Goal: Obtain resource: Download file/media

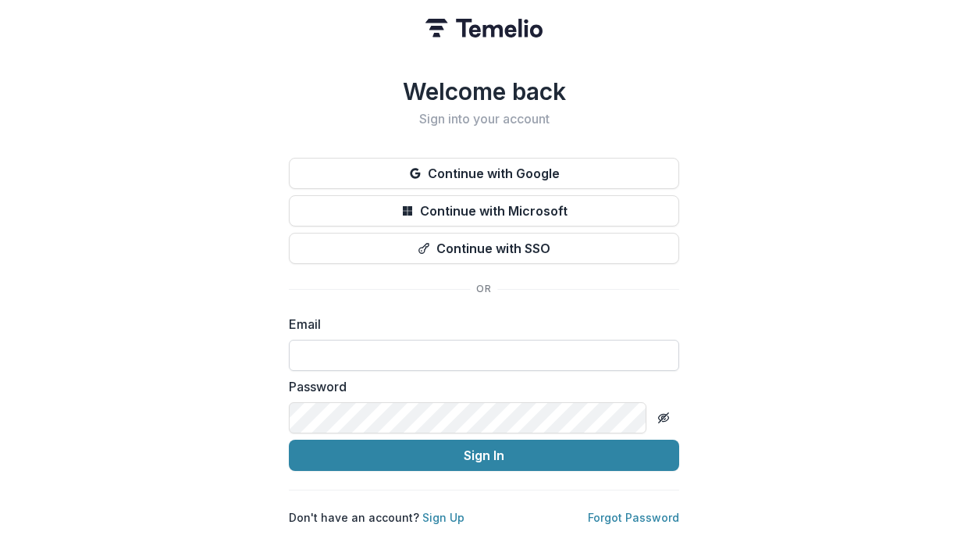
type input "**********"
click at [289, 449] on button "Sign In" at bounding box center [484, 454] width 390 height 31
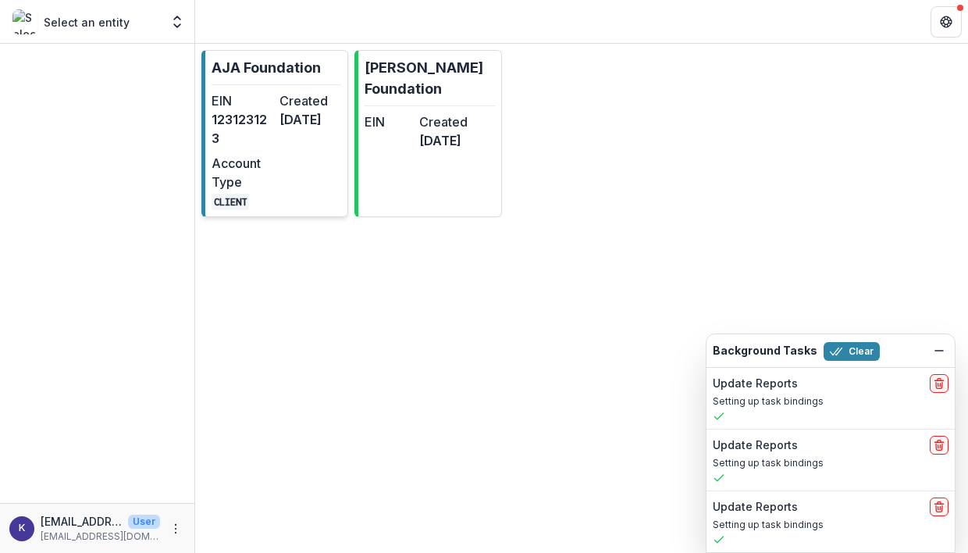
click at [263, 154] on dt "Account Type" at bounding box center [243, 172] width 62 height 37
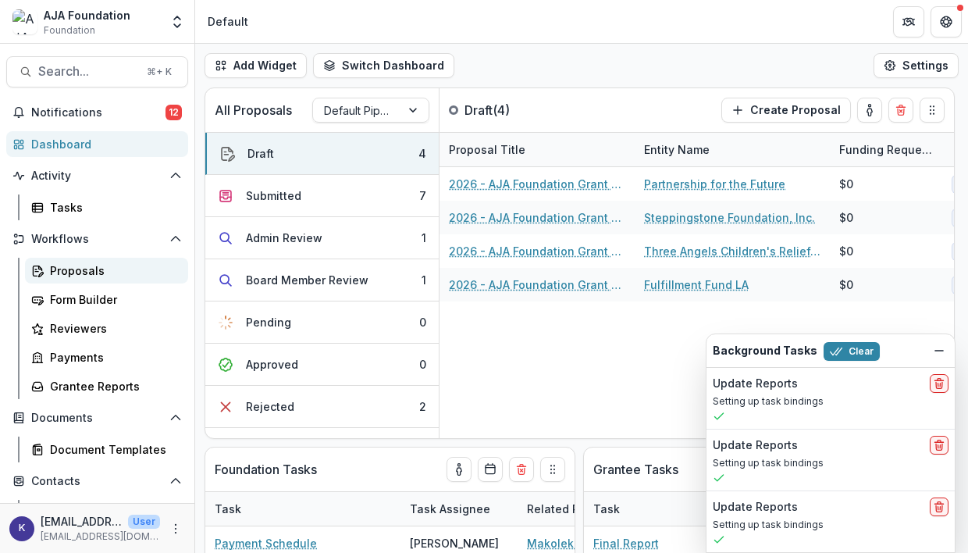
click at [81, 272] on div "Proposals" at bounding box center [113, 270] width 126 height 16
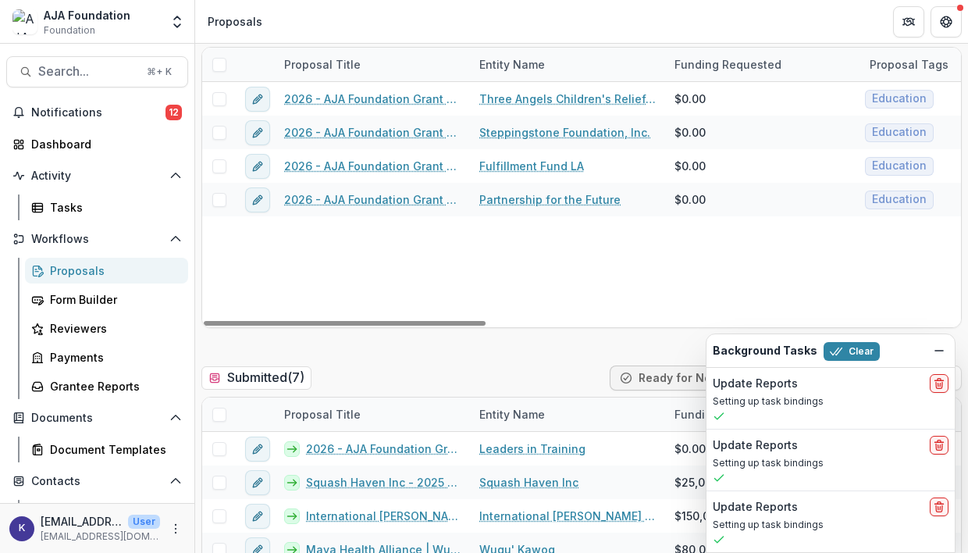
scroll to position [234, 0]
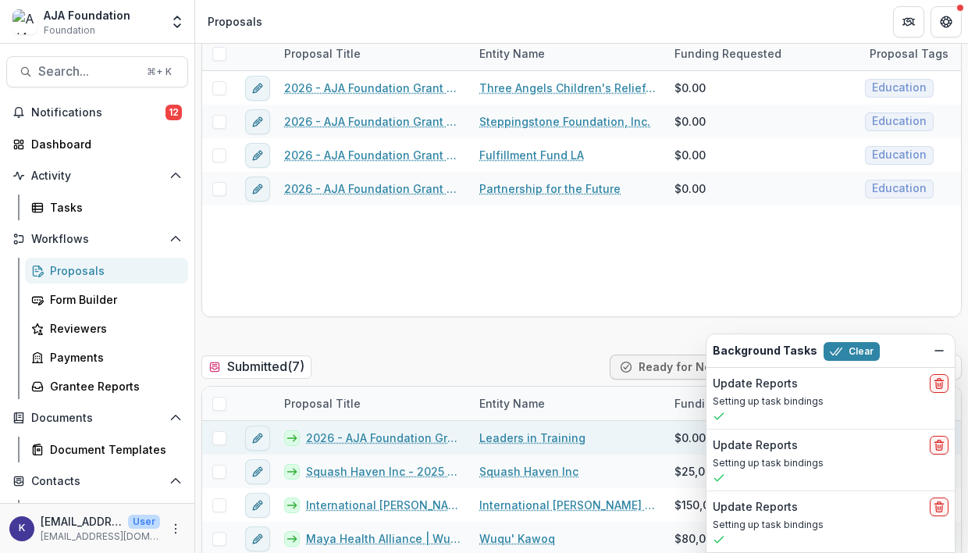
click at [392, 438] on link "2026 - AJA Foundation Grant Application" at bounding box center [383, 437] width 155 height 16
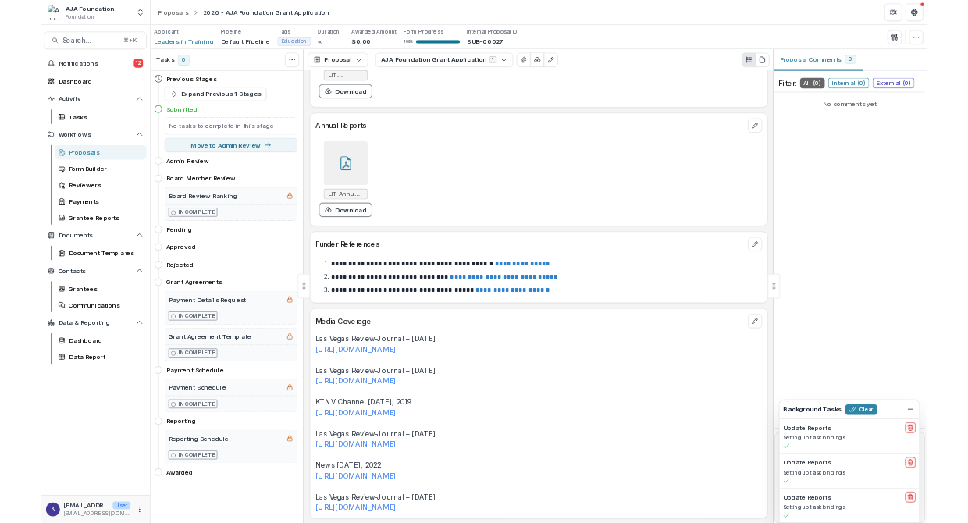
scroll to position [6786, 0]
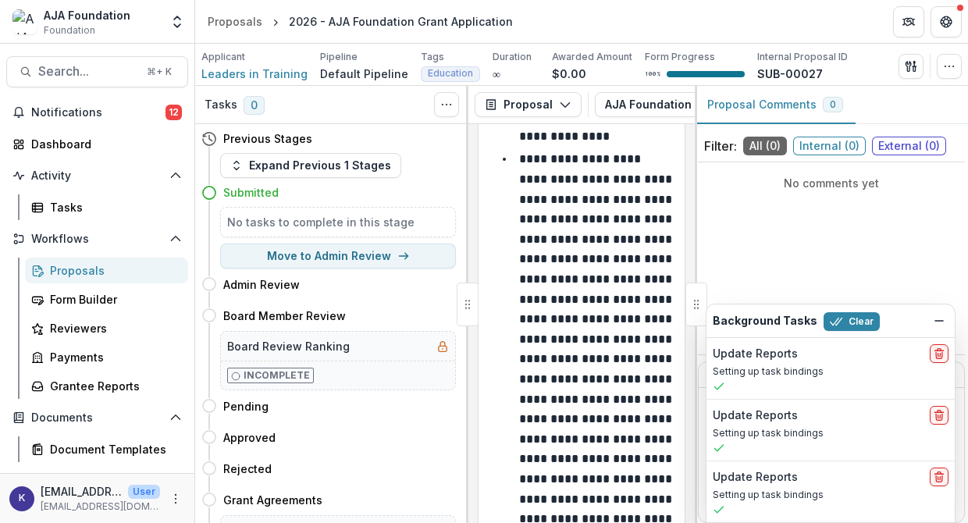
click at [70, 273] on div "Proposals" at bounding box center [113, 270] width 126 height 16
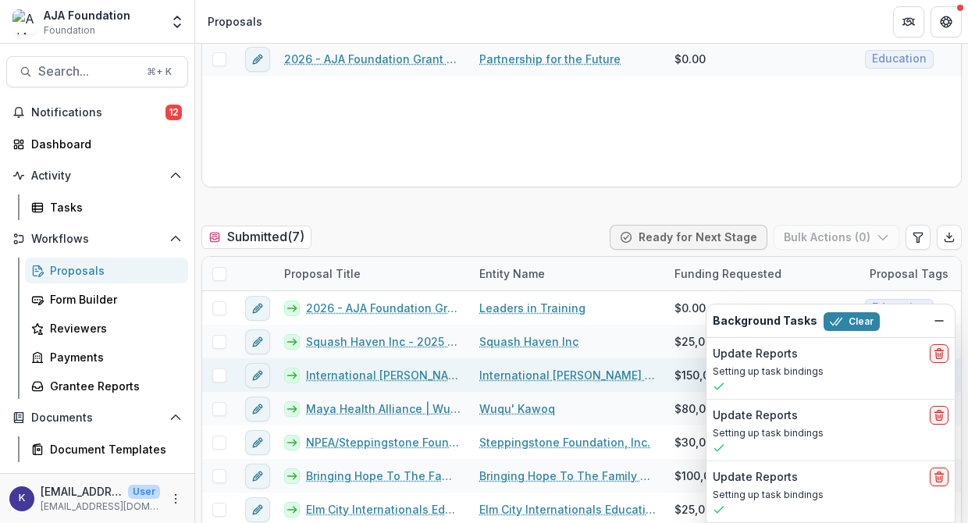
scroll to position [367, 0]
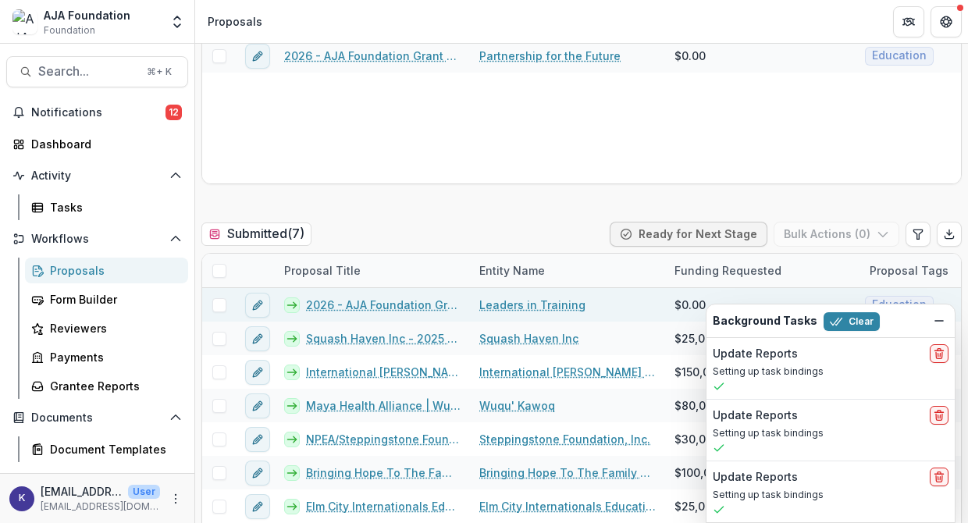
click at [382, 307] on link "2026 - AJA Foundation Grant Application" at bounding box center [383, 305] width 155 height 16
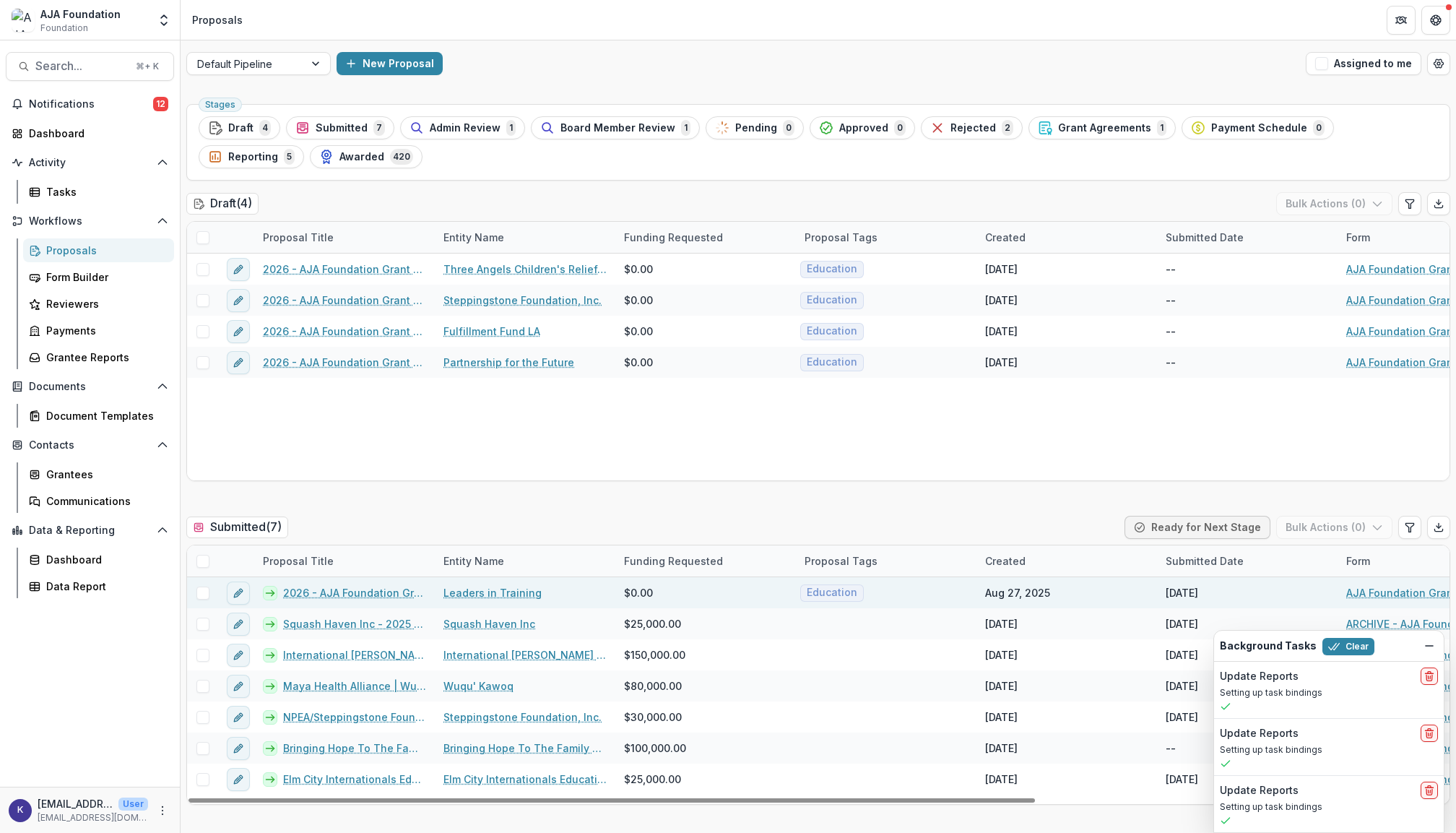
click at [378, 511] on link "2026 - AJA Foundation Grant Application" at bounding box center [354, 592] width 143 height 15
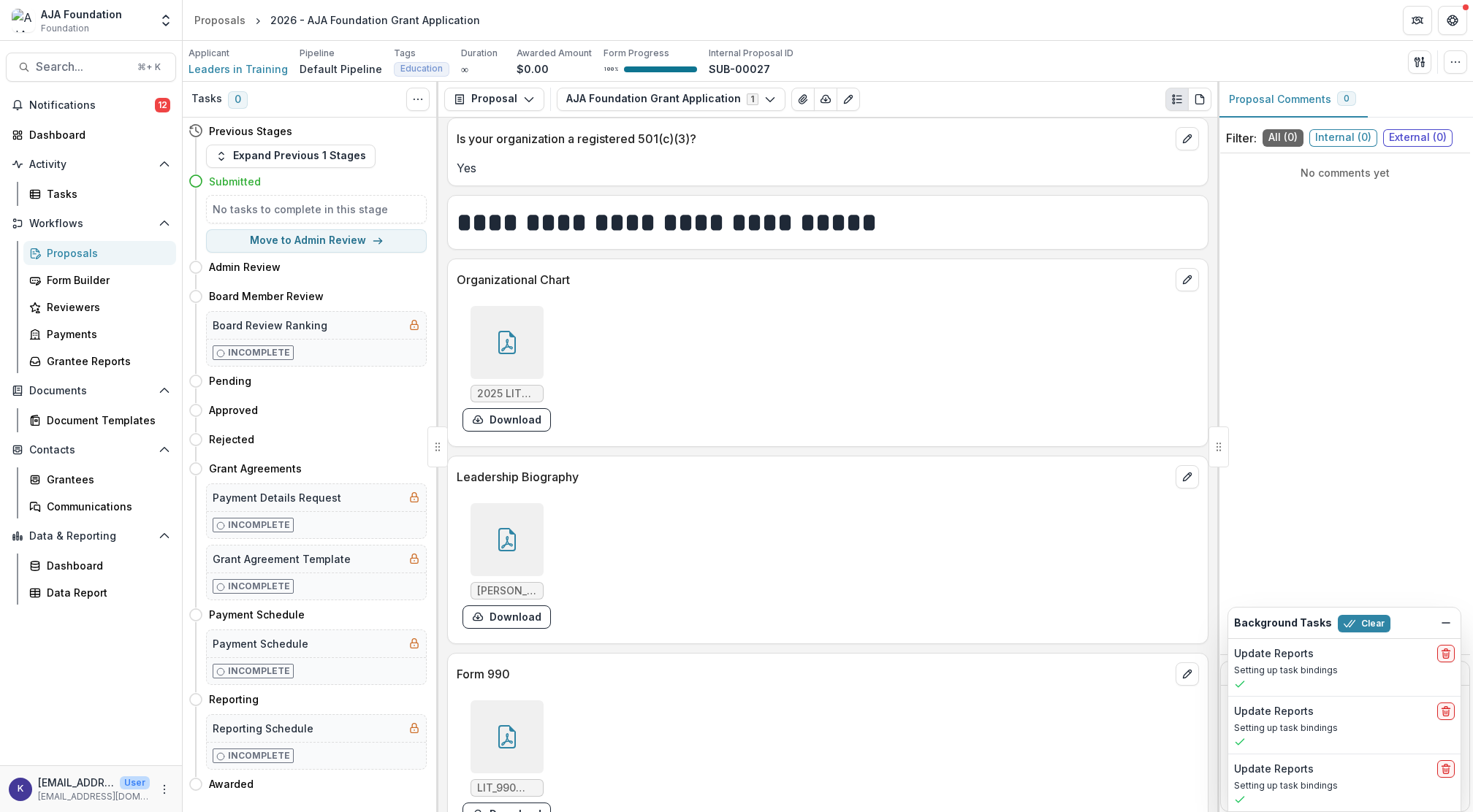
scroll to position [5478, 0]
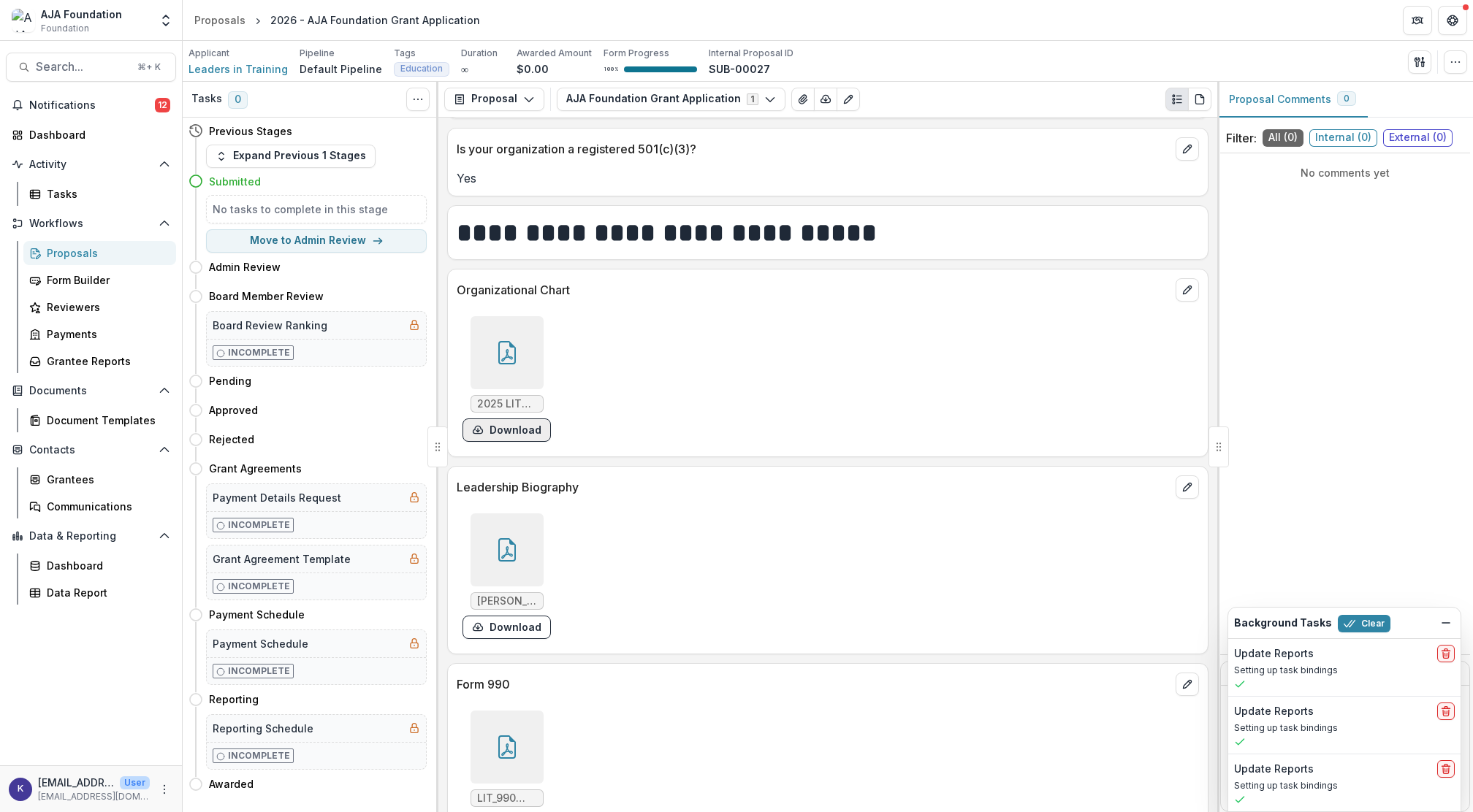
click at [528, 428] on button "Download" at bounding box center [506, 429] width 88 height 23
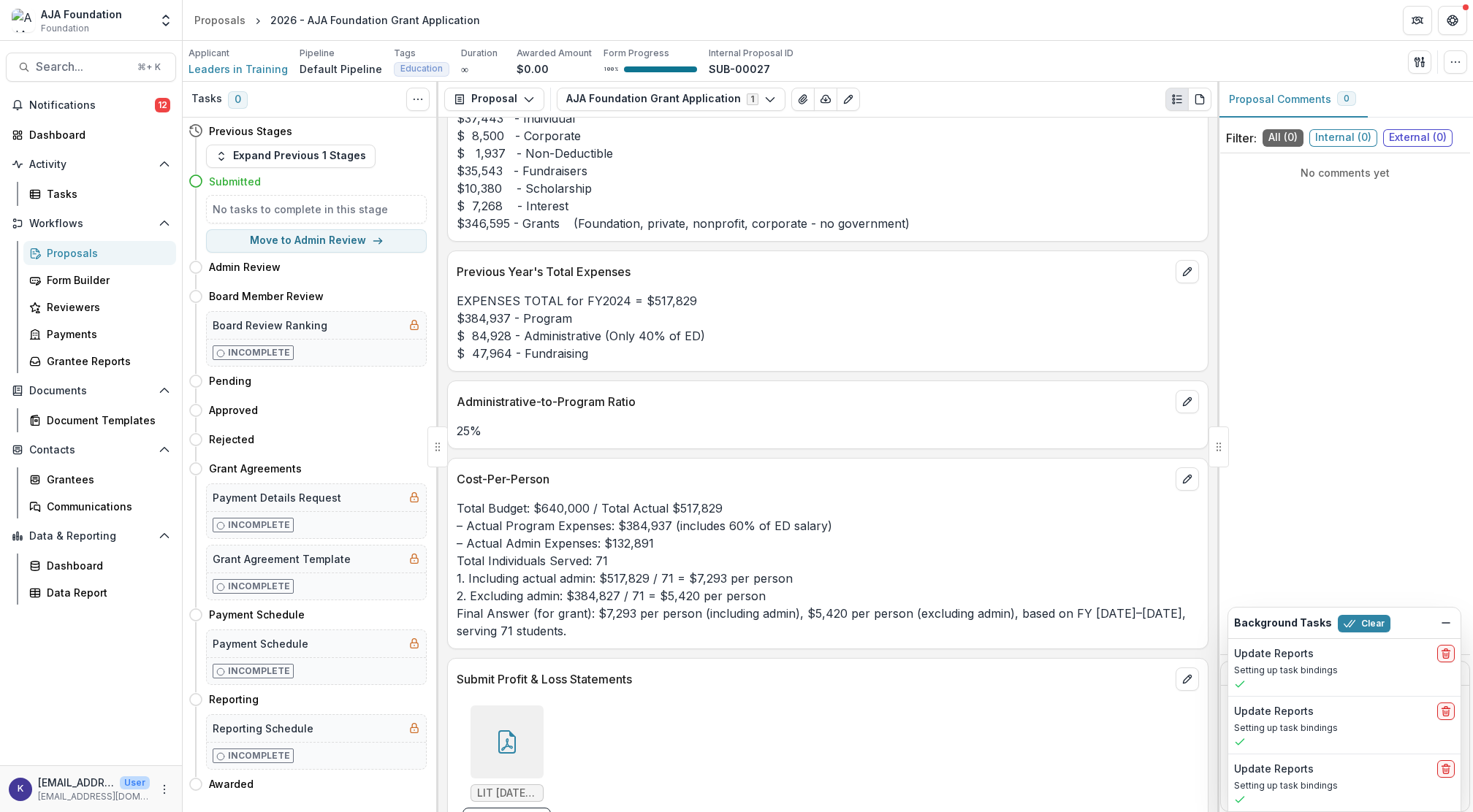
scroll to position [3850, 0]
drag, startPoint x: 688, startPoint y: 565, endPoint x: 784, endPoint y: 564, distance: 96.0
click at [784, 516] on p "Total Budget: $640,000 / Total Actual $517,829 – Actual Program Expenses: $384,…" at bounding box center [827, 568] width 742 height 140
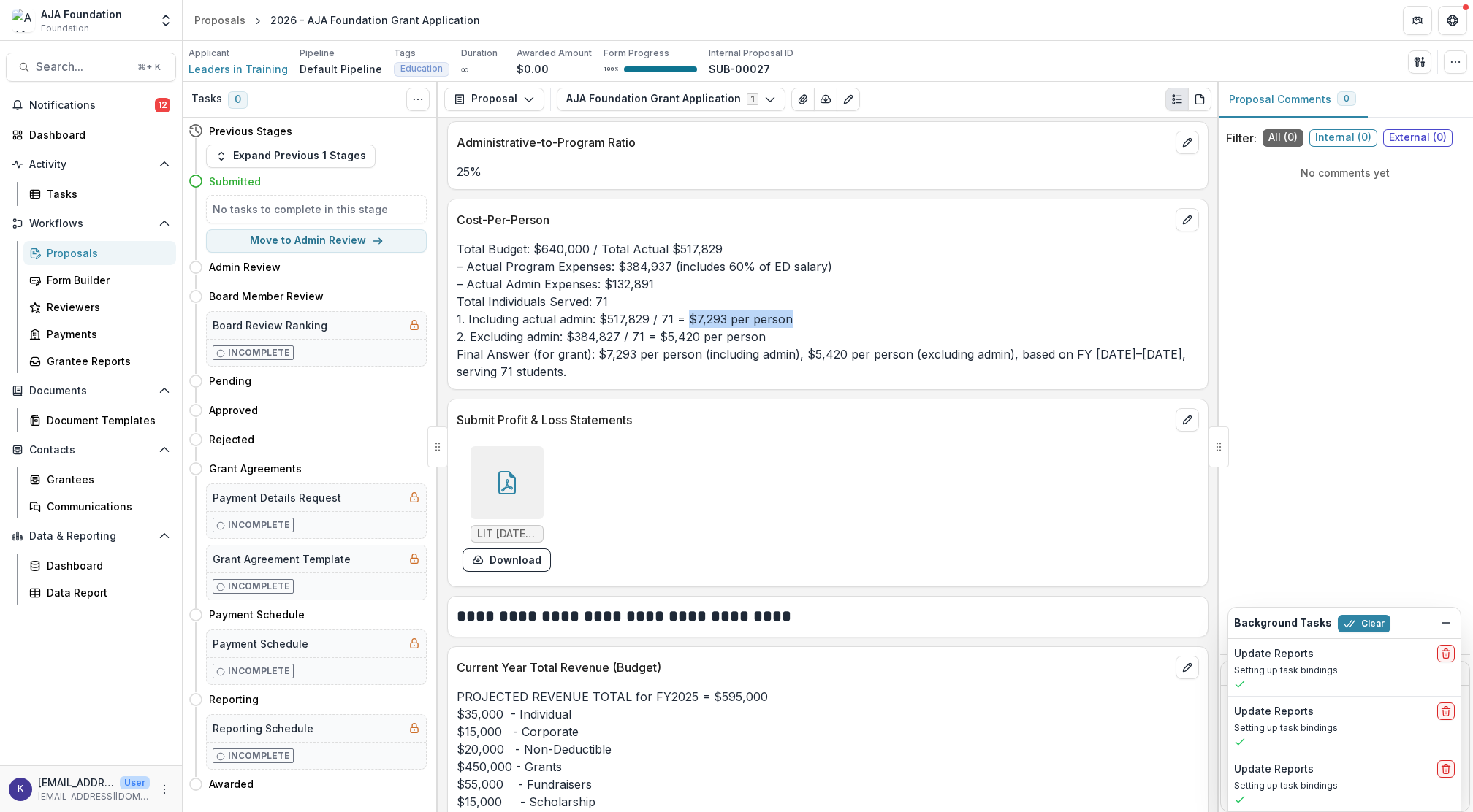
scroll to position [4120, 0]
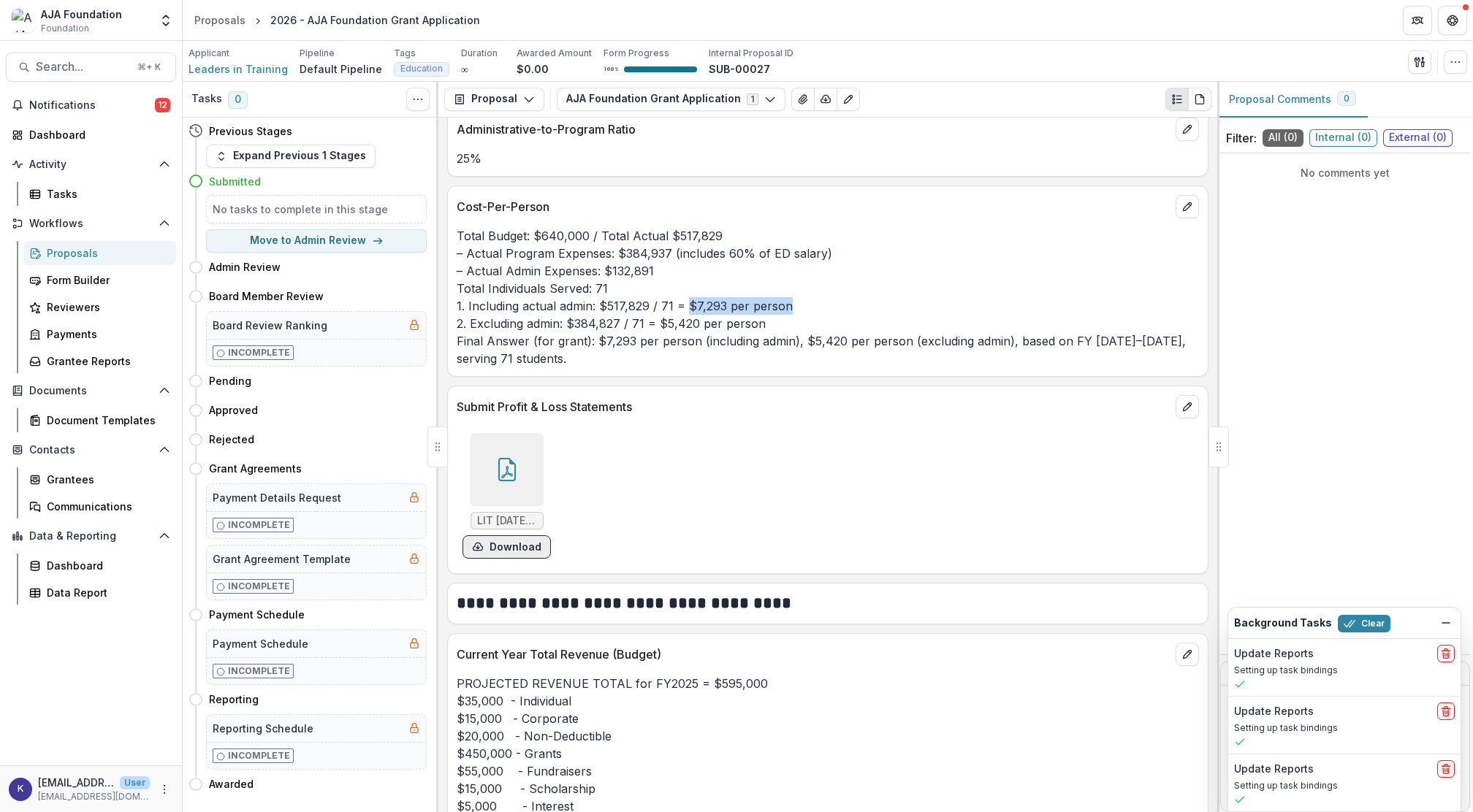
click at [521, 516] on button "Download" at bounding box center [506, 546] width 88 height 23
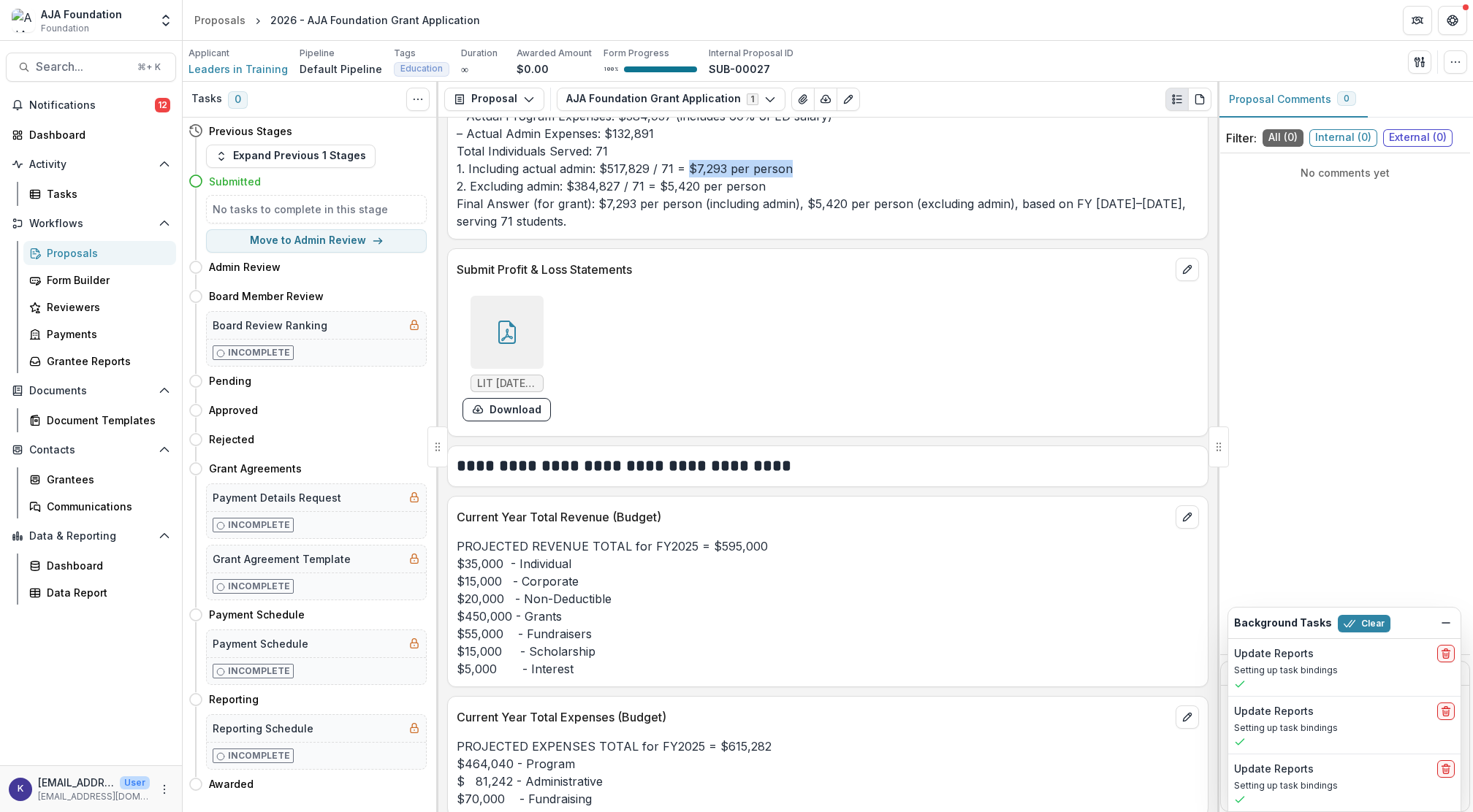
scroll to position [4255, 0]
click at [524, 401] on button "Download" at bounding box center [506, 413] width 88 height 23
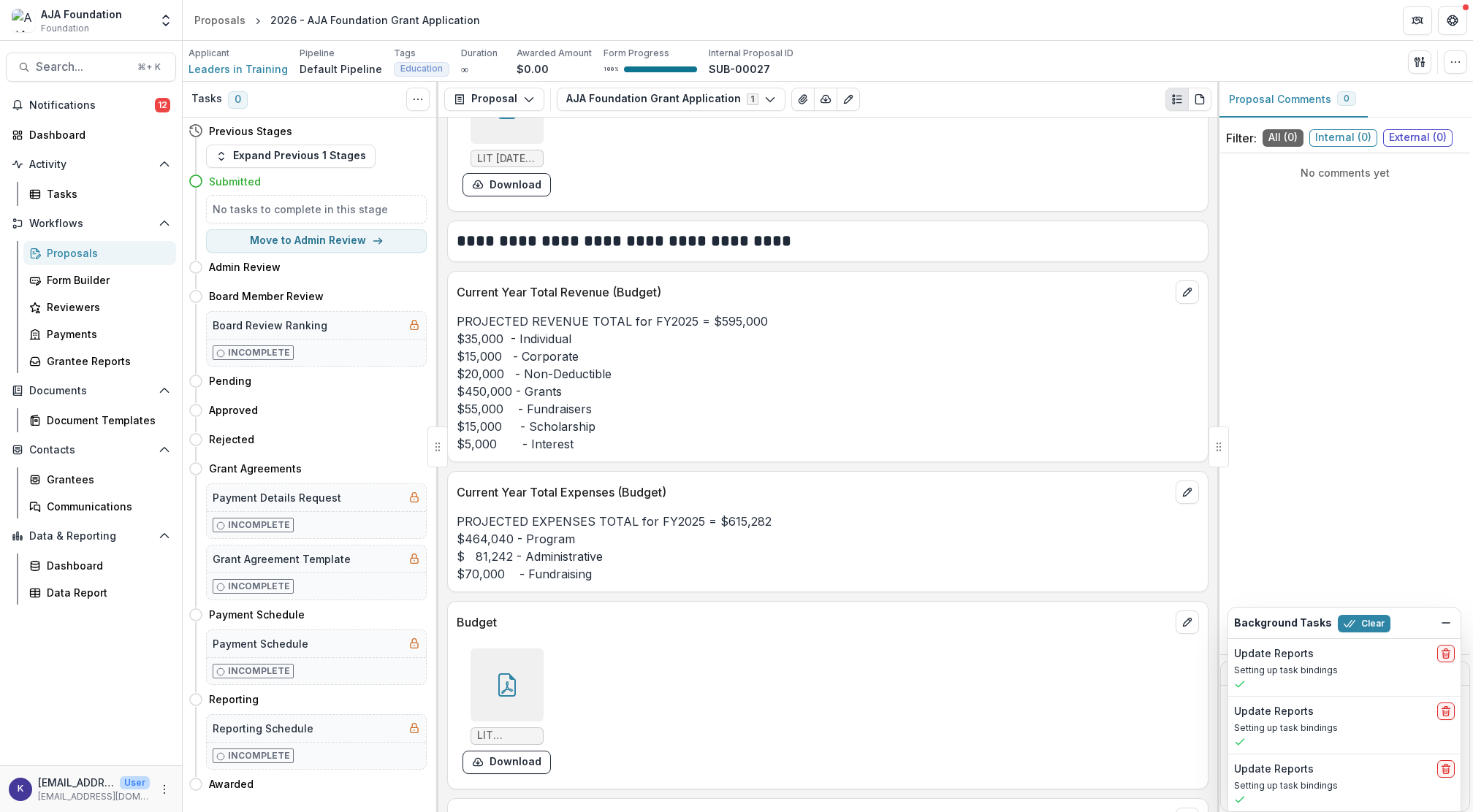
scroll to position [4517, 0]
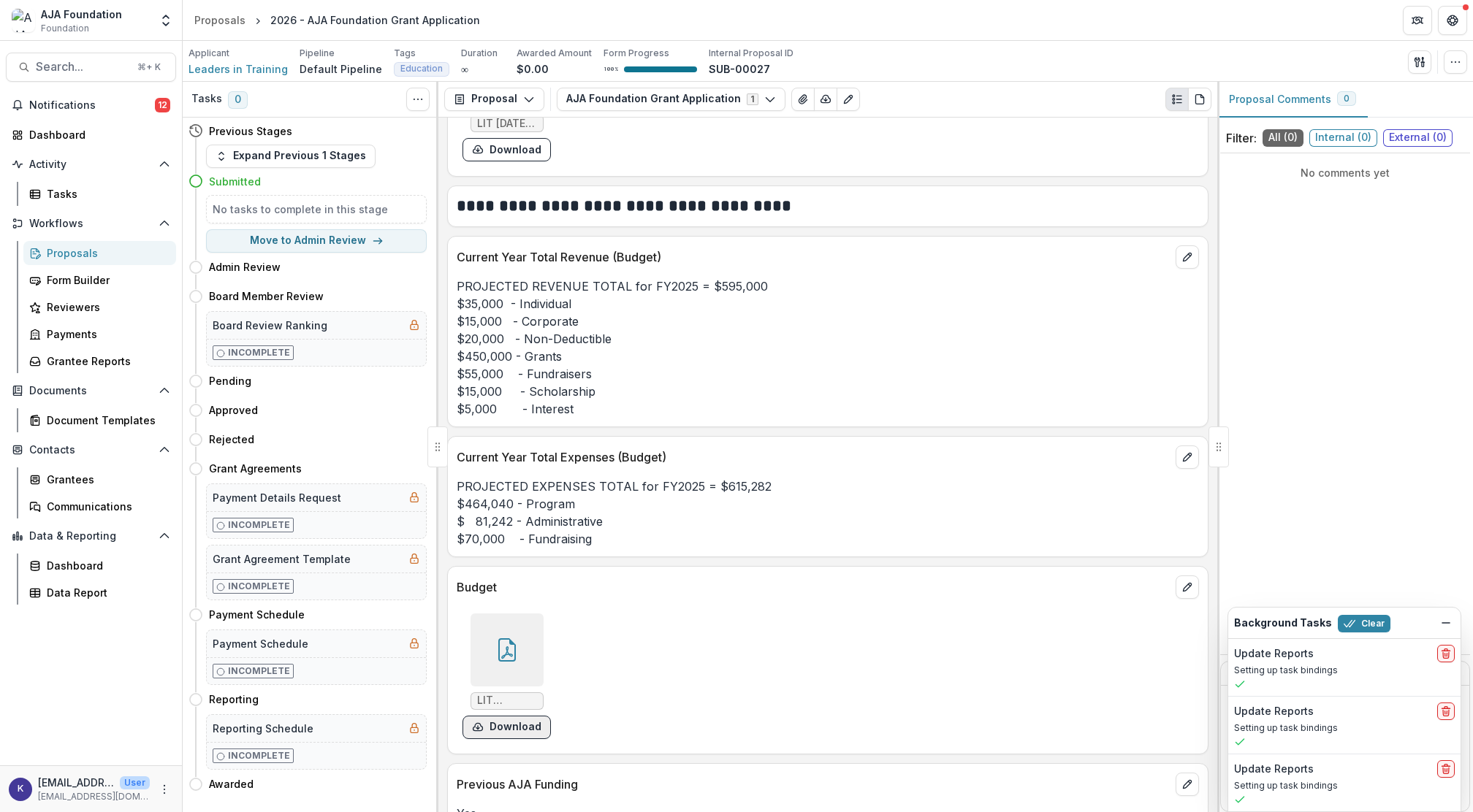
click at [510, 516] on button "Download" at bounding box center [506, 727] width 88 height 23
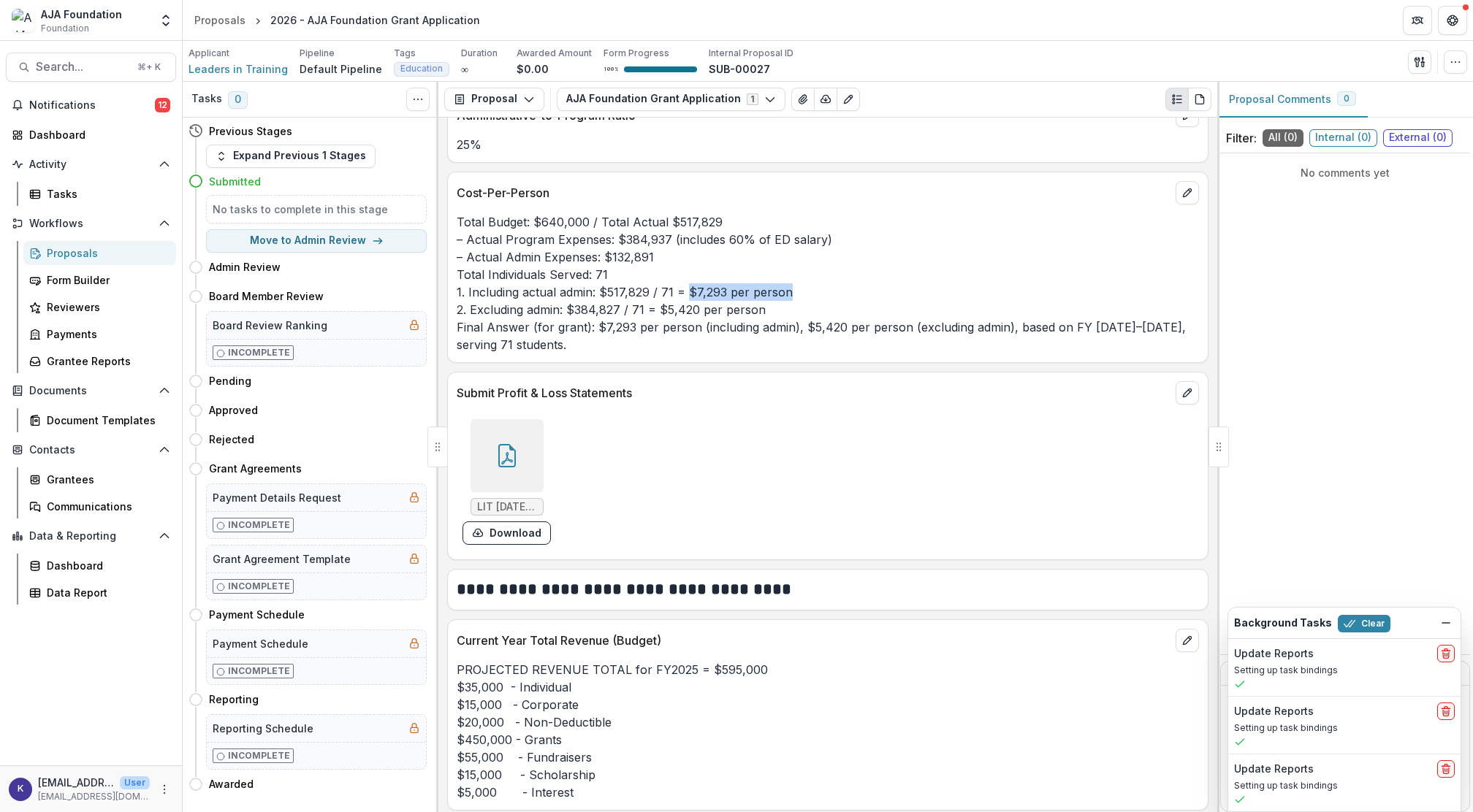
scroll to position [4038, 0]
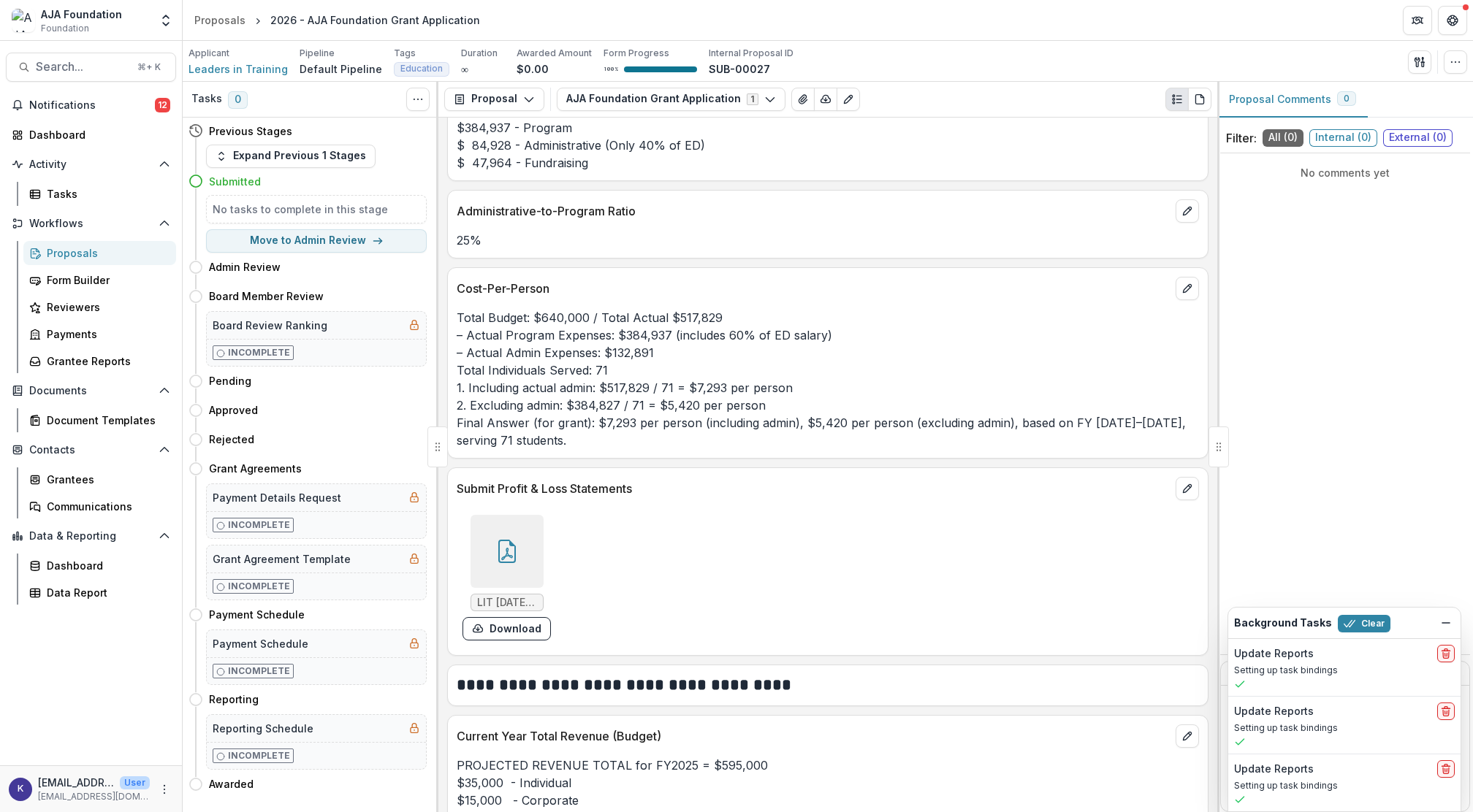
click at [699, 357] on p "Total Budget: $640,000 / Total Actual $517,829 – Actual Program Expenses: $384,…" at bounding box center [827, 379] width 742 height 140
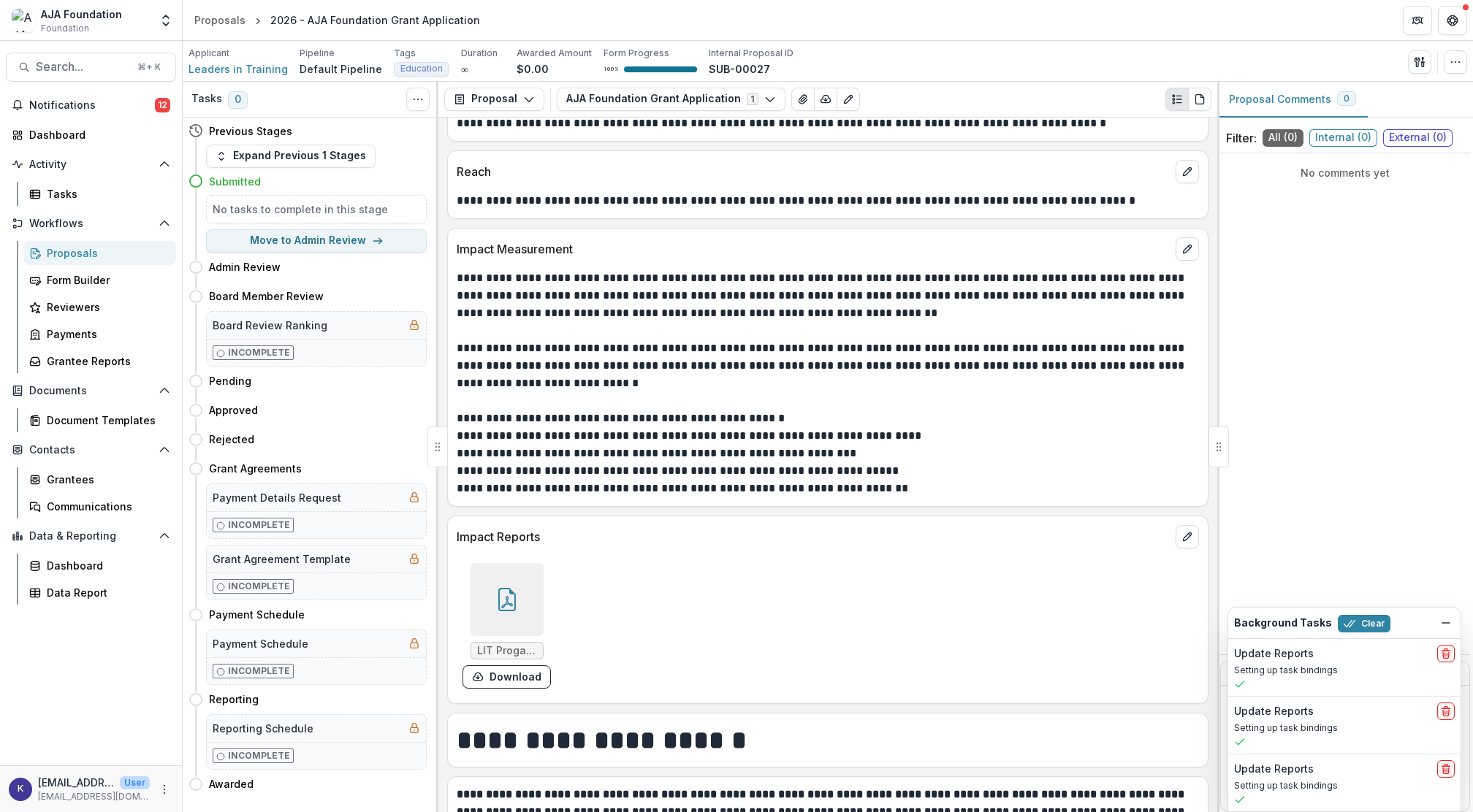
scroll to position [2998, 0]
